Goal: Information Seeking & Learning: Learn about a topic

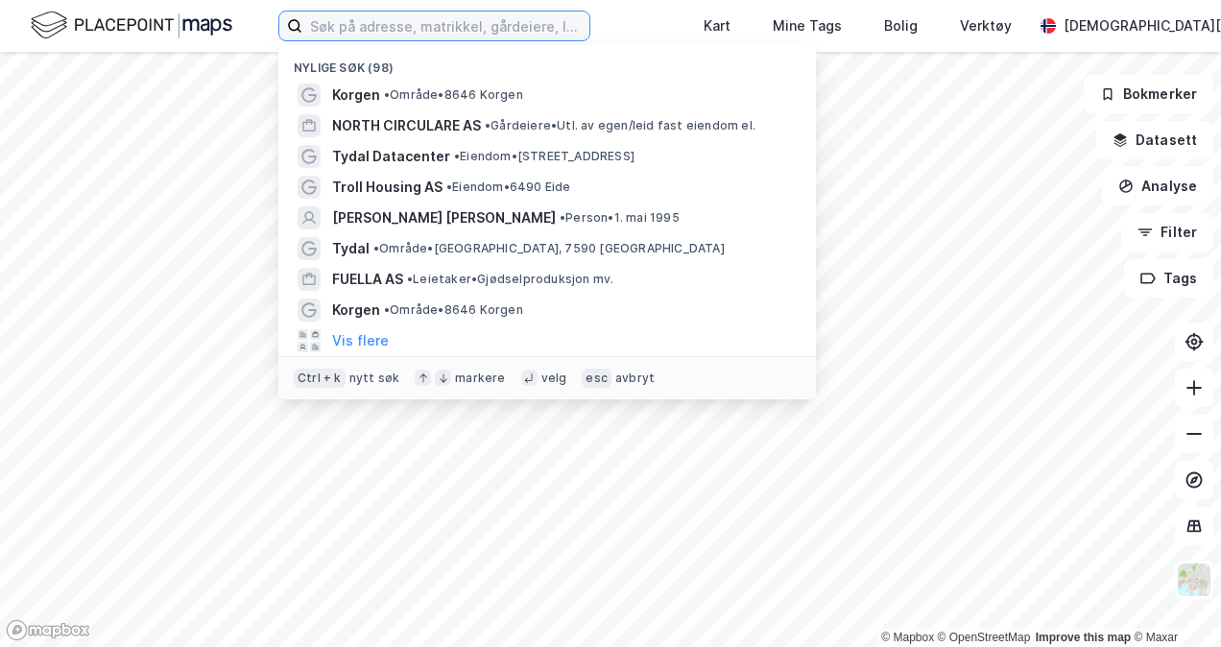
click at [386, 36] on input at bounding box center [445, 26] width 287 height 29
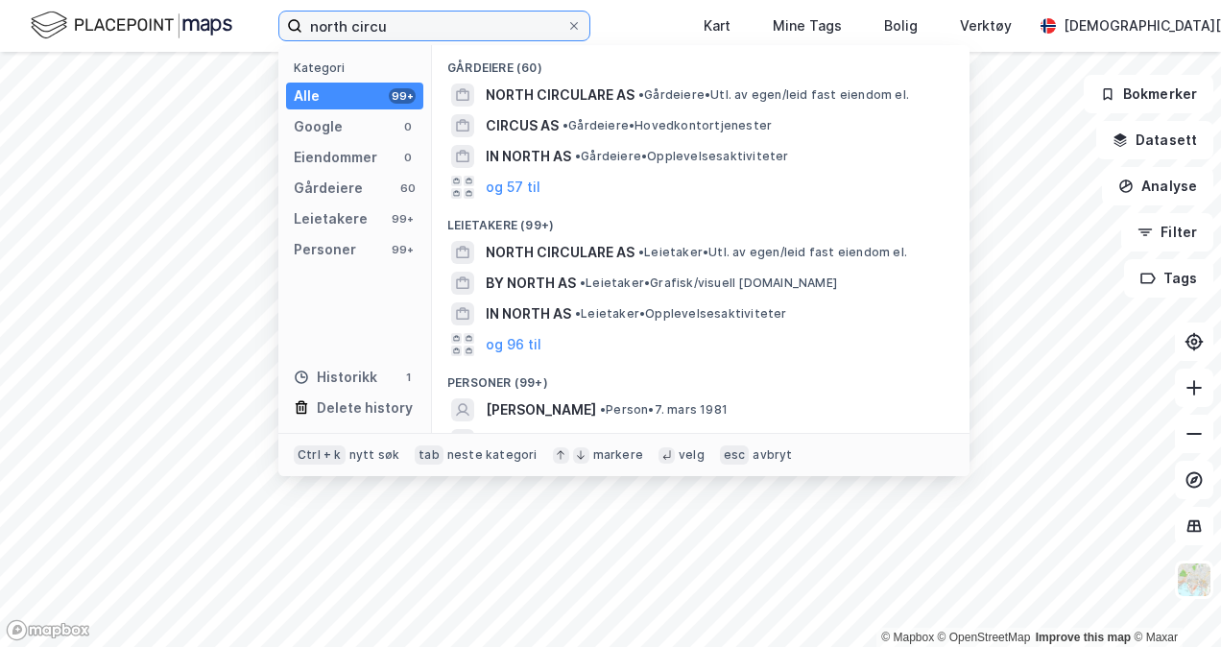
type input "north circu"
click at [554, 94] on span "NORTH CIRCULARE AS" at bounding box center [560, 95] width 149 height 23
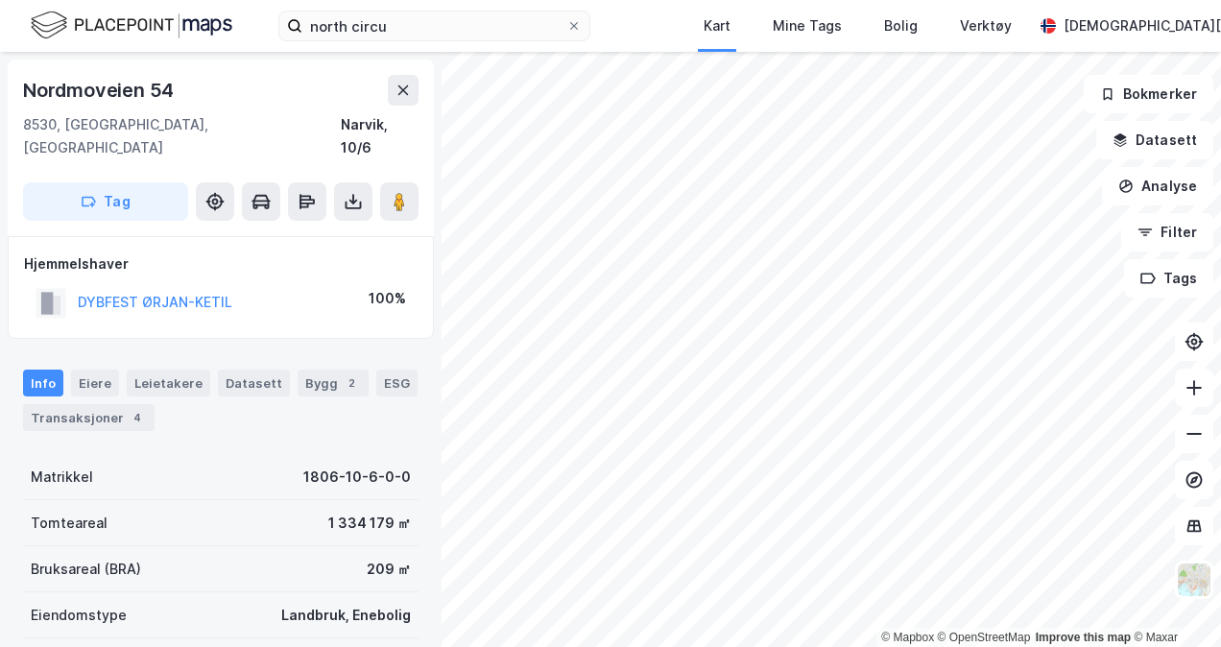
click at [405, 92] on icon at bounding box center [403, 90] width 11 height 10
